Goal: Information Seeking & Learning: Learn about a topic

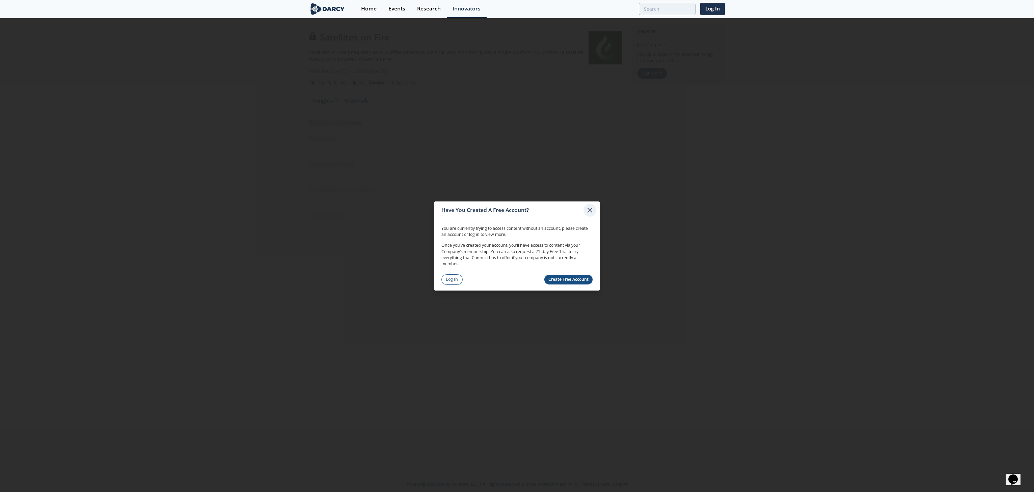
click at [589, 208] on icon at bounding box center [590, 210] width 8 height 8
